Goal: Task Accomplishment & Management: Manage account settings

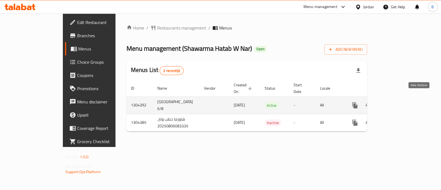
click at [397, 103] on icon "enhanced table" at bounding box center [394, 105] width 5 height 5
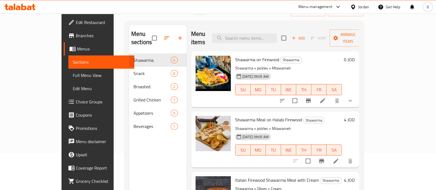
scroll to position [42, 0]
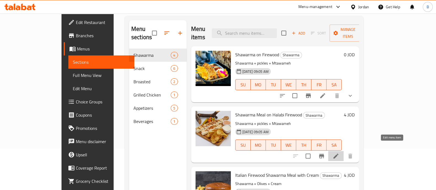
click at [339, 153] on icon at bounding box center [335, 156] width 7 height 7
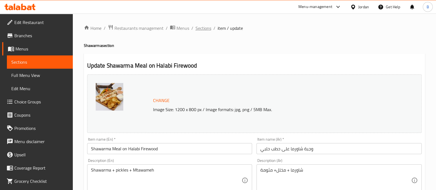
click at [203, 30] on span "Sections" at bounding box center [203, 28] width 16 height 7
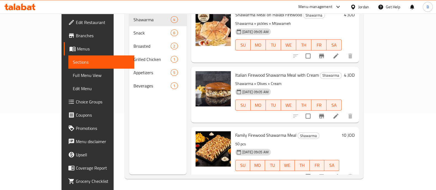
scroll to position [61, 0]
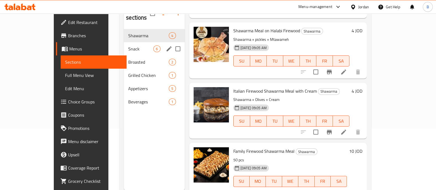
click at [128, 42] on div "Snack 6" at bounding box center [154, 48] width 61 height 13
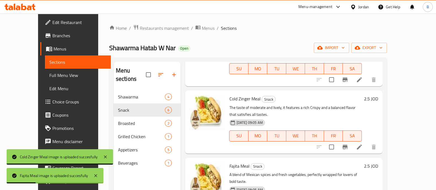
scroll to position [60, 0]
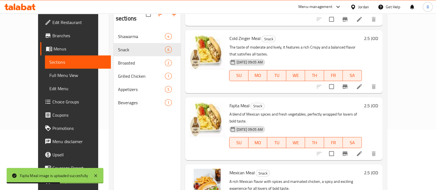
click at [382, 79] on div "Menu items Add Sort Manage items Spicy Zinger Meal Snack Spicy and Crispy with …" at bounding box center [280, 96] width 201 height 190
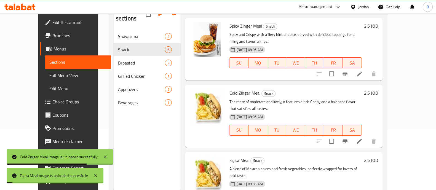
scroll to position [0, 0]
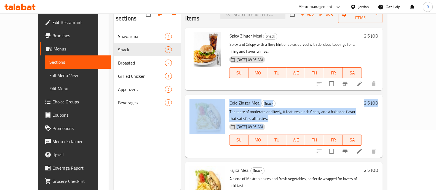
drag, startPoint x: 434, startPoint y: 75, endPoint x: 441, endPoint y: 94, distance: 20.0
click at [436, 94] on html "​ Menu-management Jordan Get Help B Edit Restaurant Branches Menus Sections Ful…" at bounding box center [218, 35] width 436 height 190
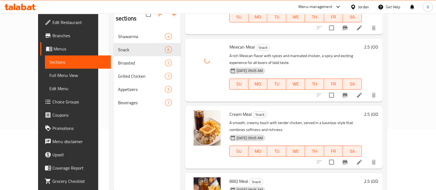
scroll to position [65, 0]
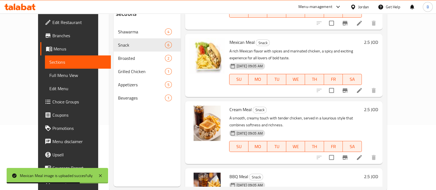
drag, startPoint x: 434, startPoint y: 87, endPoint x: 441, endPoint y: 86, distance: 6.8
click at [436, 86] on html "Mexican Meal image is uploaded succesfully ​ Menu-management Jordan Get Help B …" at bounding box center [218, 30] width 436 height 190
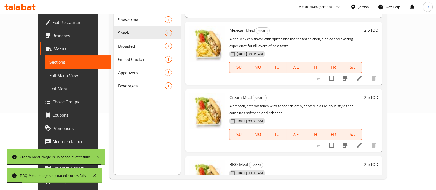
scroll to position [0, 0]
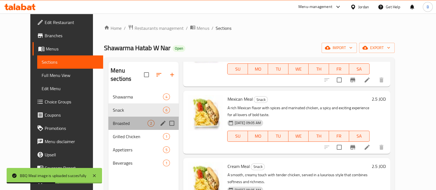
click at [133, 117] on div "Broasted 2" at bounding box center [143, 123] width 70 height 13
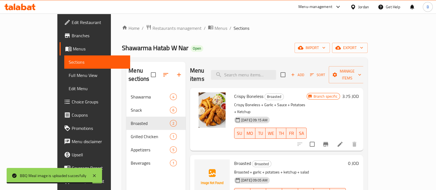
scroll to position [53, 0]
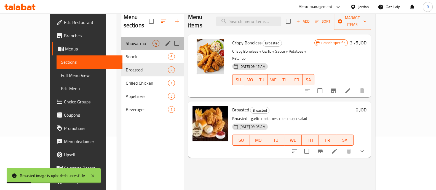
click at [127, 37] on div "Shawarma 4" at bounding box center [152, 43] width 62 height 13
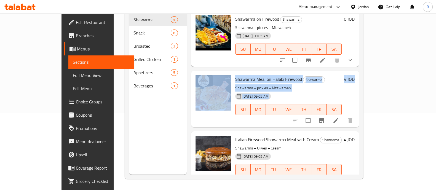
drag, startPoint x: 435, startPoint y: 78, endPoint x: 441, endPoint y: 41, distance: 38.2
click at [436, 41] on html "​ Menu-management Jordan Get Help B Edit Restaurant Branches Menus Sections Ful…" at bounding box center [218, 18] width 436 height 190
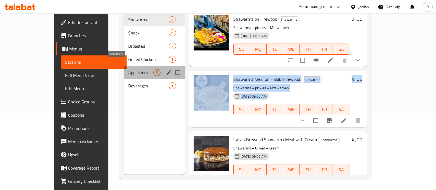
click at [128, 69] on span "Appetizers" at bounding box center [140, 72] width 25 height 7
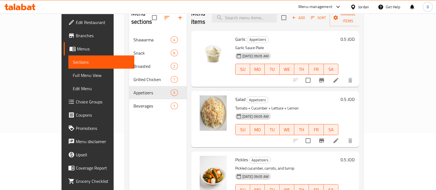
scroll to position [125, 0]
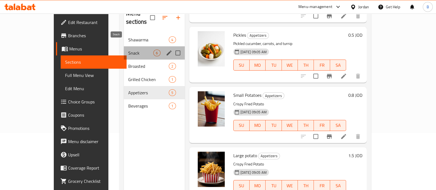
click at [131, 50] on span "Snack" at bounding box center [140, 53] width 25 height 7
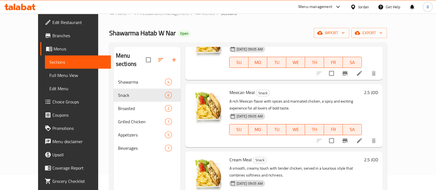
scroll to position [77, 0]
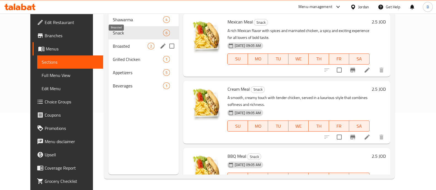
click at [123, 43] on span "Broasted" at bounding box center [130, 46] width 35 height 7
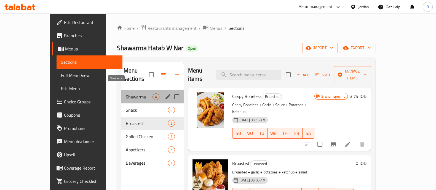
click at [126, 93] on span "Shawarma" at bounding box center [139, 96] width 27 height 7
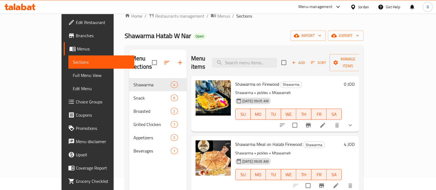
scroll to position [25, 0]
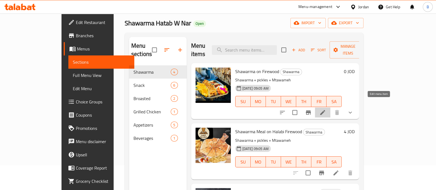
click at [326, 109] on icon at bounding box center [322, 112] width 7 height 7
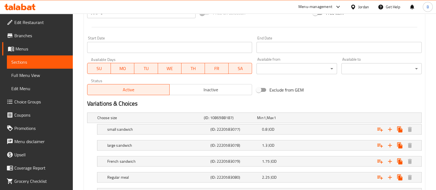
scroll to position [216, 0]
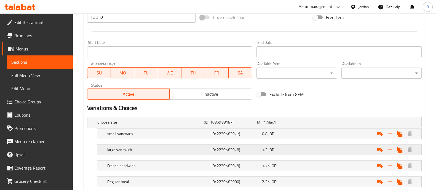
click at [338, 123] on div "Expand" at bounding box center [362, 122] width 106 height 2
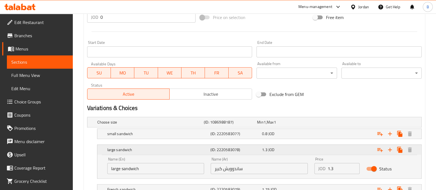
click at [341, 149] on div "Expand" at bounding box center [363, 150] width 103 height 12
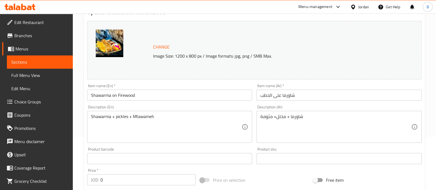
scroll to position [0, 0]
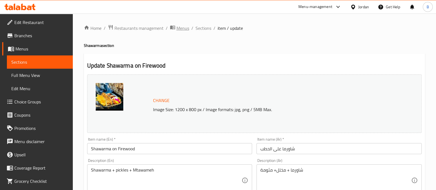
click at [182, 31] on span "Menus" at bounding box center [182, 28] width 13 height 7
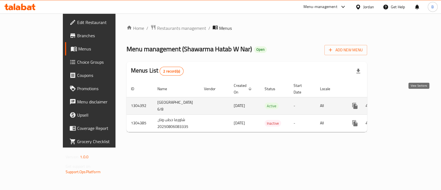
click at [398, 103] on icon "enhanced table" at bounding box center [394, 106] width 7 height 7
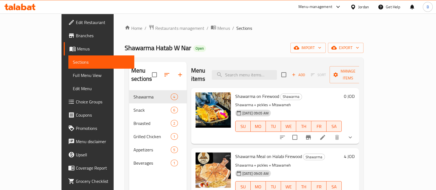
scroll to position [23, 0]
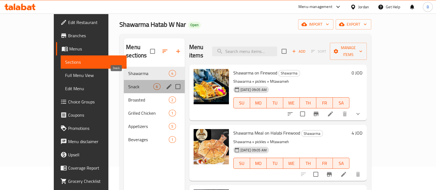
click at [139, 83] on span "Snack" at bounding box center [140, 86] width 25 height 7
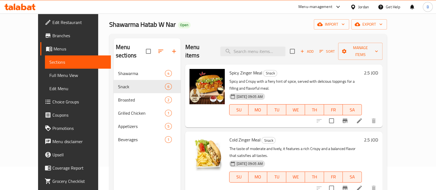
click at [332, 52] on div "Add Sort Manage items" at bounding box center [336, 51] width 92 height 17
click at [304, 49] on icon "button" at bounding box center [302, 51] width 5 height 5
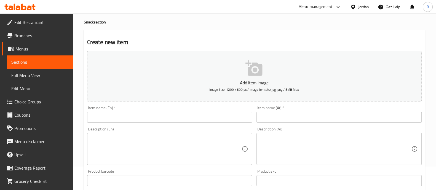
click at [280, 118] on input "text" at bounding box center [338, 117] width 165 height 11
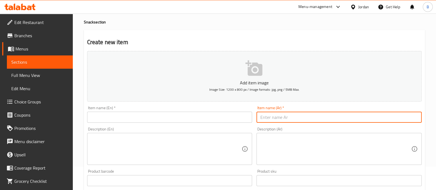
paste input "وجبة سكالوب"
type input "وجبة سكالوب"
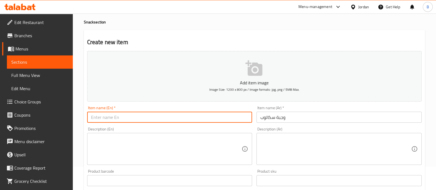
click at [209, 116] on input "text" at bounding box center [169, 117] width 165 height 11
paste input "اضافة وجبة سكلوب السعر ٢.٥٠"
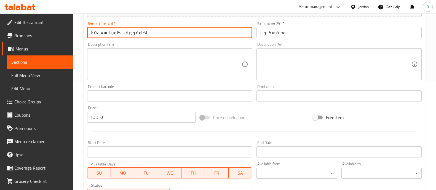
scroll to position [109, 0]
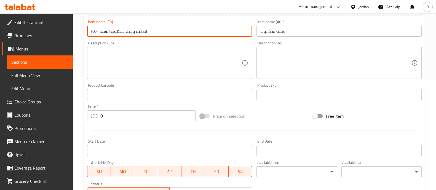
type input "اضافة وجبة سكلوب السعر ٢.٥٠"
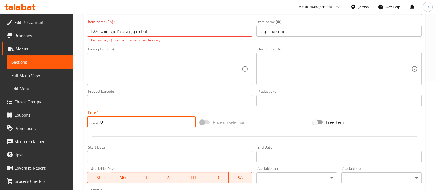
click at [137, 114] on div "Price   * JOD 0 Price *" at bounding box center [141, 118] width 109 height 17
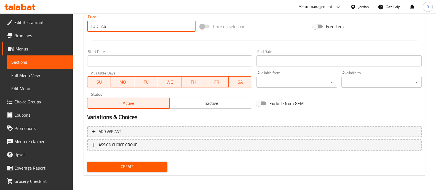
type input "2.5"
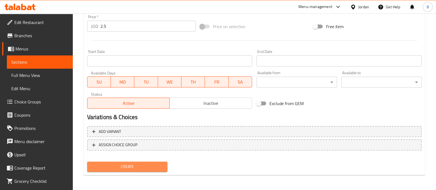
click at [141, 169] on span "Create" at bounding box center [126, 166] width 71 height 7
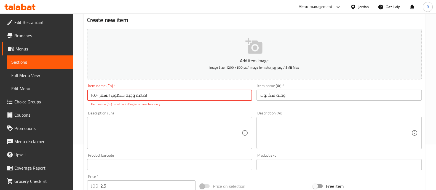
click at [158, 95] on input "اضافة وجبة سكلوب السعر ٢.٥٠" at bounding box center [169, 95] width 165 height 11
click at [164, 94] on input "اضافة وجبة سكلوب السعر ٢.٥٠" at bounding box center [169, 95] width 165 height 11
drag, startPoint x: 164, startPoint y: 94, endPoint x: 87, endPoint y: 101, distance: 76.7
click at [87, 101] on div "Item name (En)   * اضافة وجبة سكلوب السعر ٢.٥٠ Item name (En) * Item name (En) …" at bounding box center [169, 95] width 165 height 23
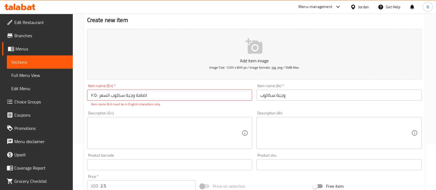
click at [87, 101] on div "Item name (En)   * اضافة وجبة سكلوب السعر ٢.٥٠ Item name (En) * Item name (En) …" at bounding box center [169, 95] width 165 height 23
click at [110, 94] on input "اضافة وجبة سكلوب السعر ٢.٥٠" at bounding box center [169, 95] width 165 height 11
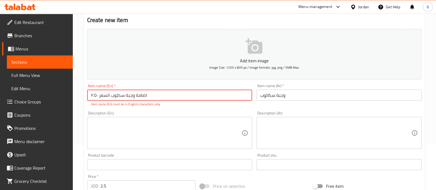
click at [110, 94] on input "اضافة وجبة سكلوب السعر ٢.٥٠" at bounding box center [169, 95] width 165 height 11
paste input "Scallop Meal"
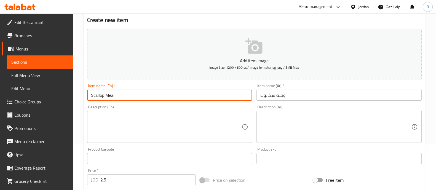
scroll to position [199, 0]
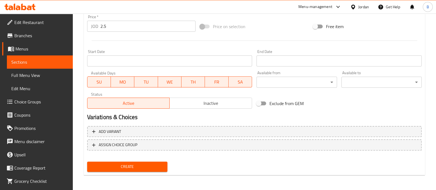
type input "Scallop Meal"
click at [150, 171] on div "Create" at bounding box center [127, 166] width 85 height 15
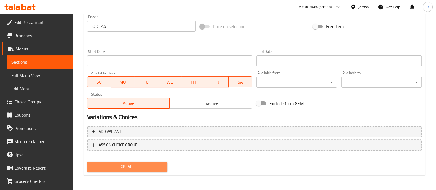
click at [150, 169] on span "Create" at bounding box center [126, 166] width 71 height 7
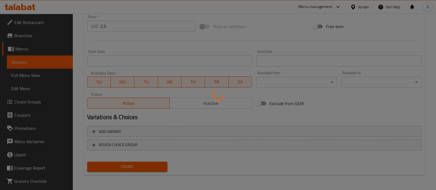
type input "0"
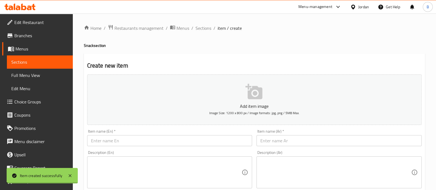
scroll to position [0, 0]
click at [163, 139] on input "text" at bounding box center [169, 140] width 165 height 11
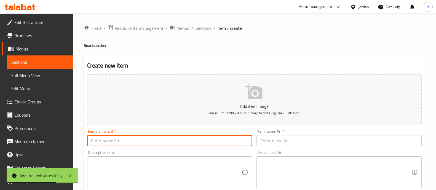
paste input "Beef Burger Meal"
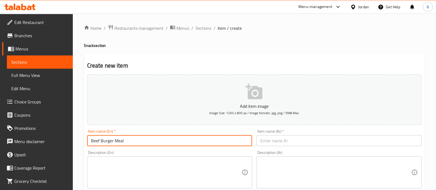
type input "Beef Burger Meal"
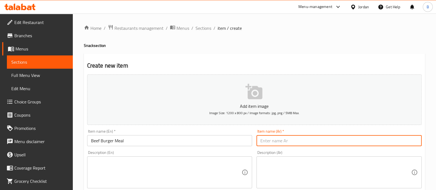
click at [340, 144] on input "text" at bounding box center [338, 140] width 165 height 11
paste input "وجبة برغر لحمه"
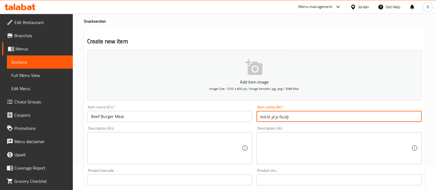
type input "وجبة برغر لحمه"
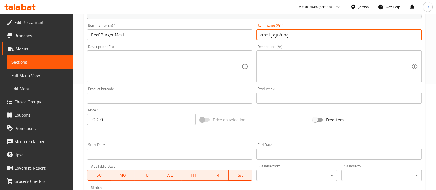
scroll to position [118, 0]
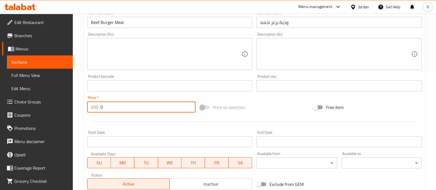
drag, startPoint x: 174, startPoint y: 101, endPoint x: 172, endPoint y: 105, distance: 4.5
click at [172, 105] on input "0" at bounding box center [147, 106] width 95 height 11
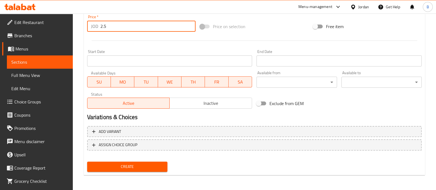
type input "2.5"
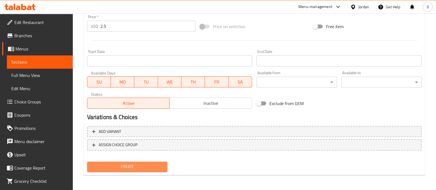
click at [151, 166] on span "Create" at bounding box center [126, 166] width 71 height 7
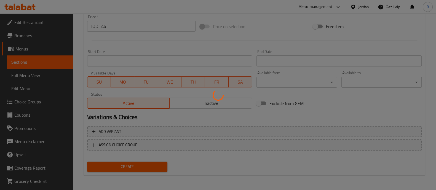
type input "0"
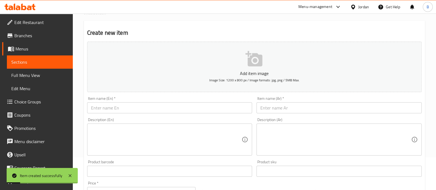
scroll to position [0, 0]
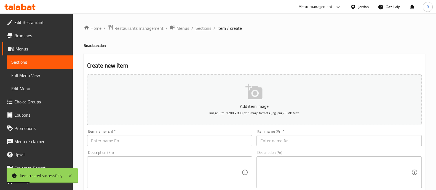
click at [206, 29] on span "Sections" at bounding box center [203, 28] width 16 height 7
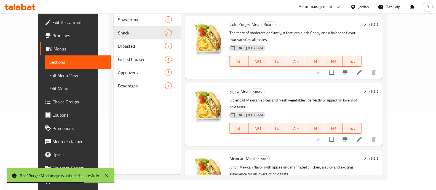
scroll to position [294, 0]
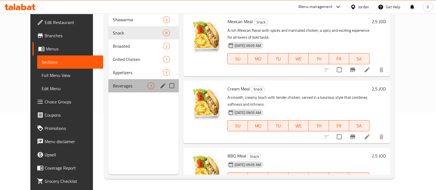
click at [121, 83] on div "Beverages 1" at bounding box center [143, 85] width 70 height 13
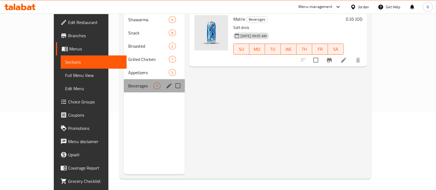
click at [124, 79] on div "Beverages 1" at bounding box center [154, 85] width 61 height 13
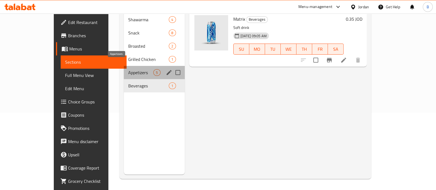
click at [128, 69] on span "Appetizers" at bounding box center [140, 72] width 25 height 7
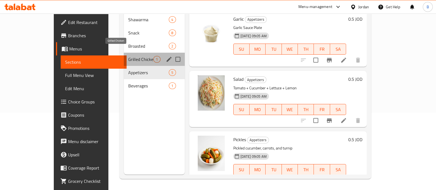
click at [128, 56] on span "Grilled Chicken" at bounding box center [140, 59] width 25 height 7
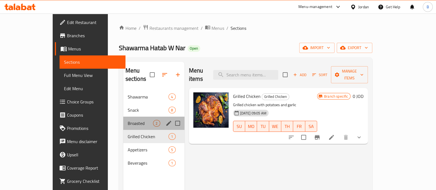
click at [123, 121] on div "Broasted 2" at bounding box center [153, 123] width 61 height 13
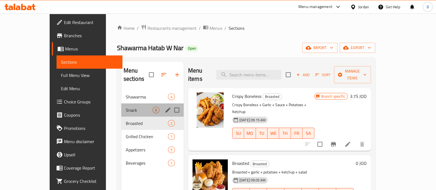
click at [121, 105] on div "Snack 8" at bounding box center [152, 109] width 62 height 13
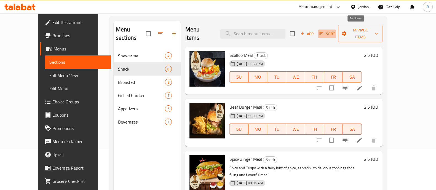
click at [334, 31] on span "Sort" at bounding box center [326, 34] width 15 height 6
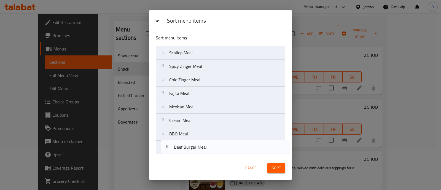
drag, startPoint x: 242, startPoint y: 62, endPoint x: 247, endPoint y: 145, distance: 83.3
click at [247, 145] on nav "Scallop Meal Beef Burger Meal Spicy Zinger Meal Cold Zinger Meal Fajita Meal Me…" at bounding box center [220, 100] width 129 height 109
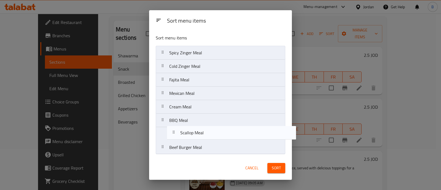
drag, startPoint x: 227, startPoint y: 54, endPoint x: 238, endPoint y: 137, distance: 83.4
click at [238, 137] on nav "Scallop Meal Spicy Zinger Meal Cold Zinger Meal Fajita Meal Mexican Meal Cream …" at bounding box center [220, 100] width 129 height 109
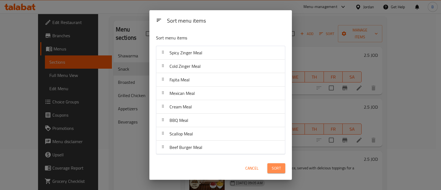
click at [277, 166] on span "Sort" at bounding box center [276, 168] width 9 height 7
